Goal: Transaction & Acquisition: Purchase product/service

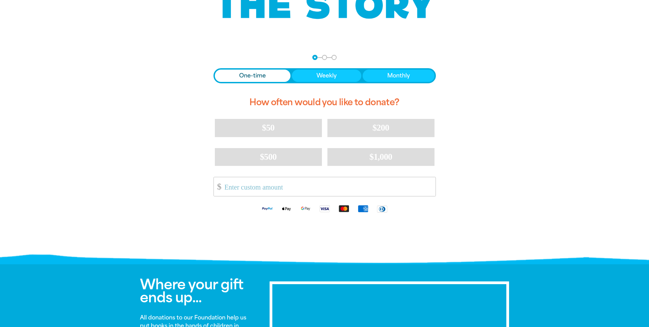
click at [255, 75] on span "One-time" at bounding box center [252, 76] width 27 height 8
click at [232, 182] on input "Other Amount" at bounding box center [328, 186] width 216 height 19
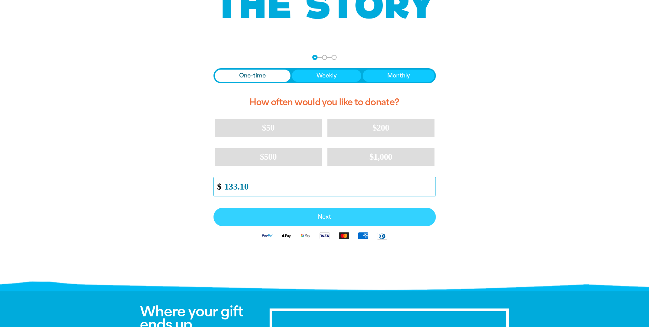
type input "133.10"
click at [322, 218] on span "Next" at bounding box center [324, 216] width 207 height 5
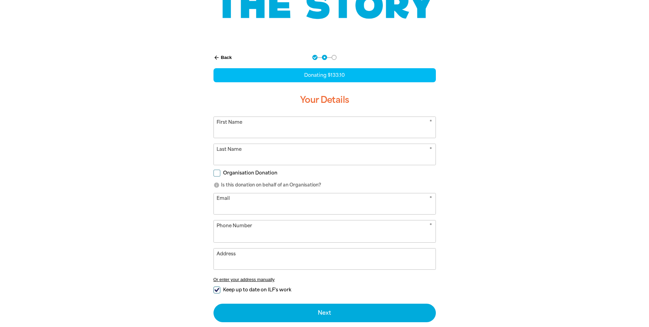
select select "AU"
click at [254, 126] on input "First Name" at bounding box center [325, 127] width 222 height 21
type input "[GEOGRAPHIC_DATA]"
type input "[PERSON_NAME]"
type input "[EMAIL_ADDRESS][DOMAIN_NAME]"
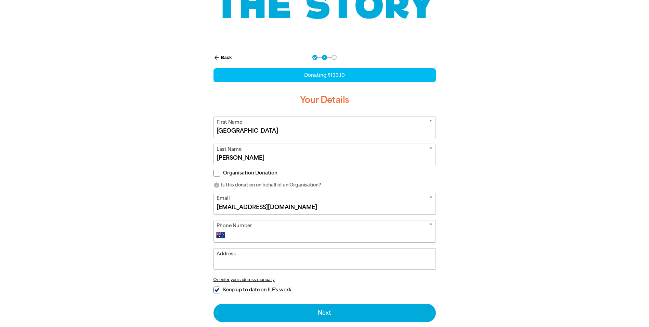
type input "[PHONE_NUMBER]"
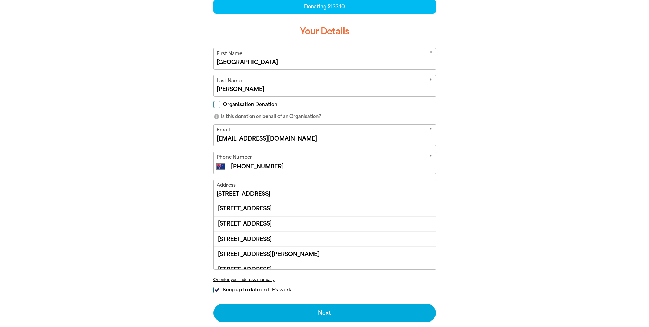
scroll to position [205, 0]
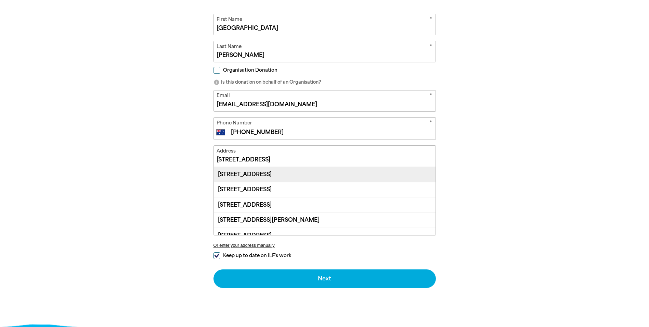
click at [239, 175] on div "[STREET_ADDRESS]" at bounding box center [325, 174] width 222 height 15
type input "[STREET_ADDRESS]"
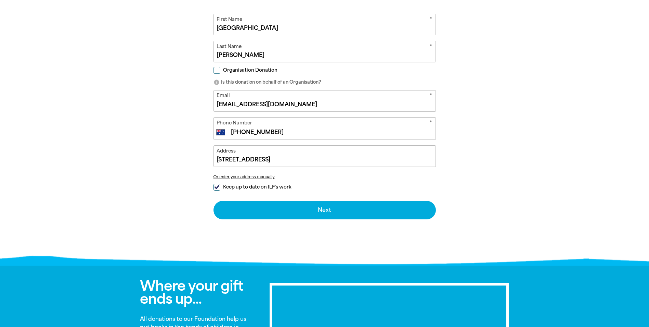
scroll to position [240, 0]
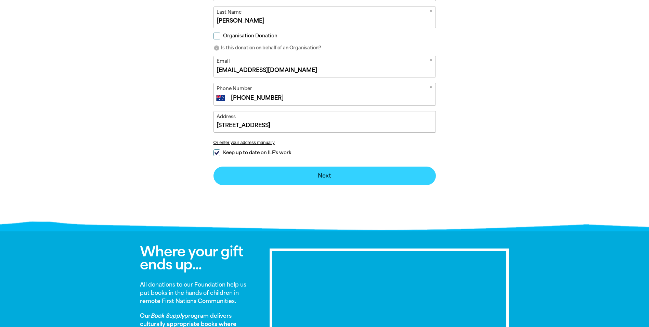
click at [329, 178] on button "Next chevron_right" at bounding box center [325, 175] width 223 height 18
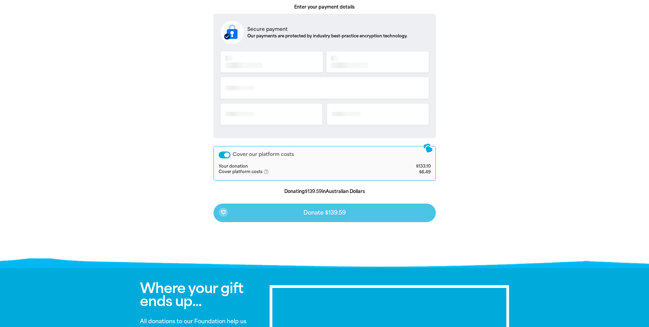
scroll to position [128, 0]
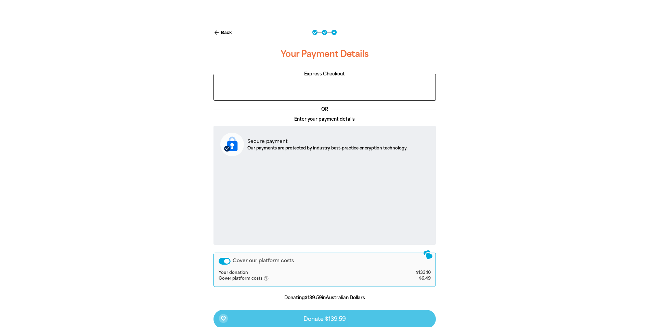
click at [226, 30] on button "arrow_back Back" at bounding box center [223, 33] width 24 height 12
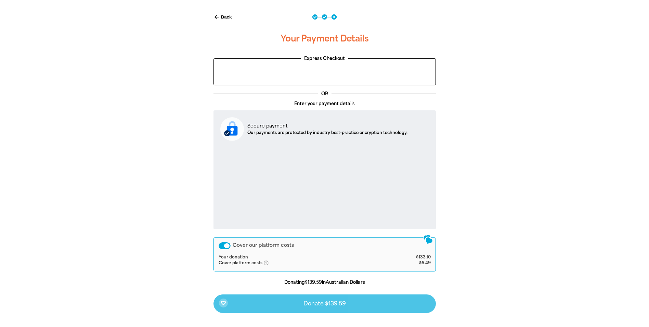
select select "AU"
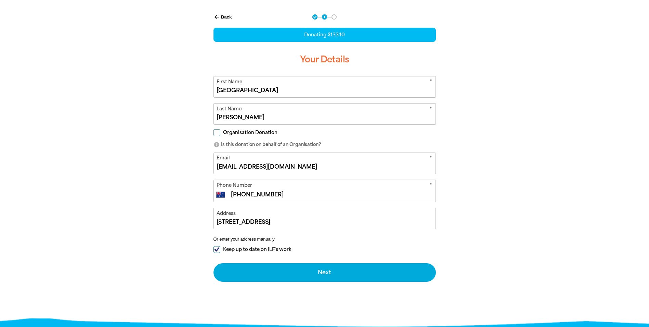
click at [215, 132] on input "Organisation Donation" at bounding box center [217, 132] width 7 height 7
checkbox input "true"
select select "AU"
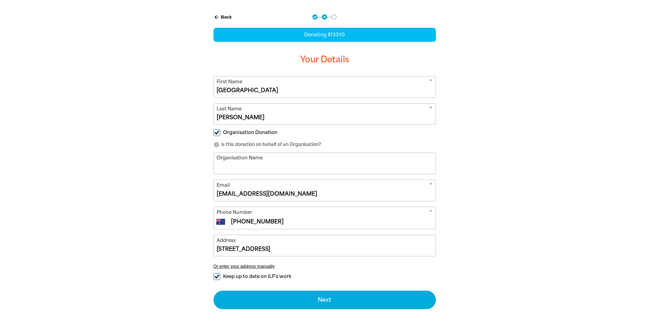
click at [236, 163] on input "Organisation Name" at bounding box center [325, 163] width 222 height 21
type input "[GEOGRAPHIC_DATA]"
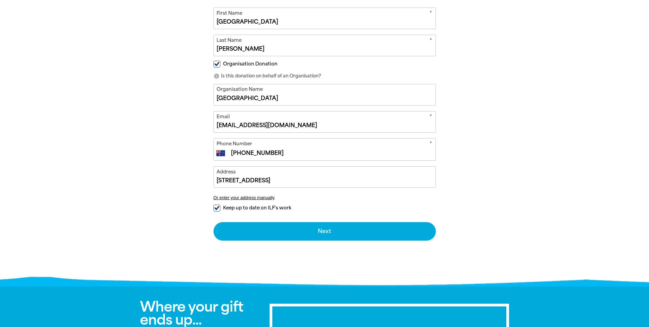
scroll to position [246, 0]
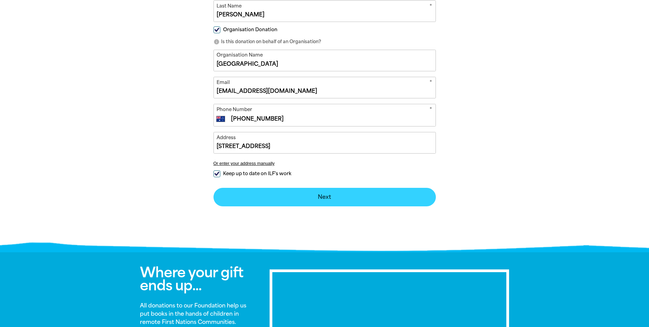
click at [323, 197] on button "Next chevron_right" at bounding box center [325, 197] width 223 height 18
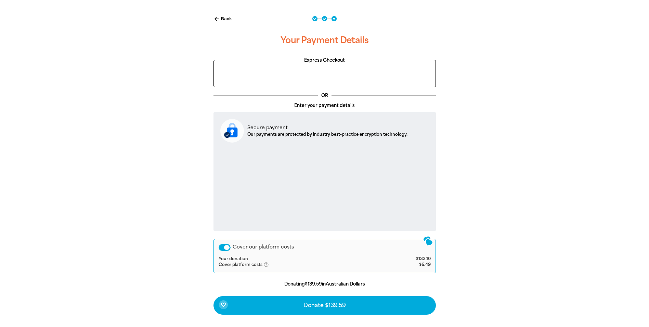
scroll to position [176, 0]
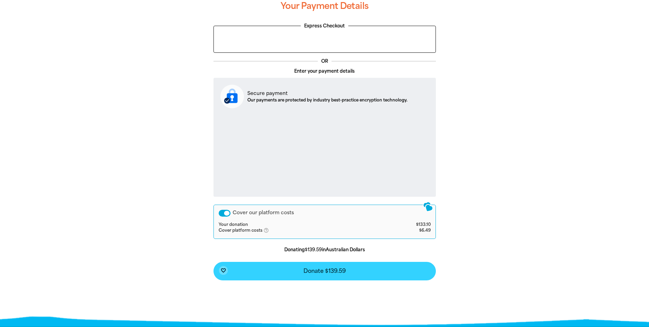
click at [327, 274] on button "favorite_border Donate $139.59" at bounding box center [325, 271] width 223 height 18
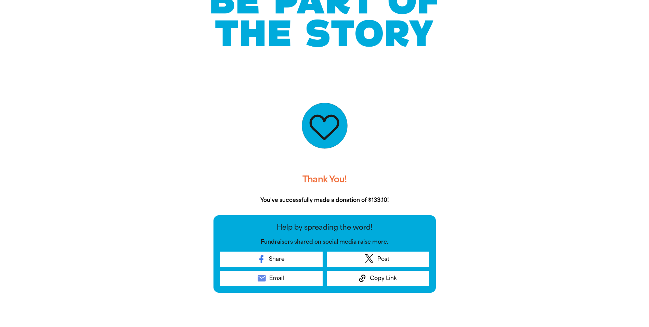
scroll to position [0, 0]
